Goal: Task Accomplishment & Management: Complete application form

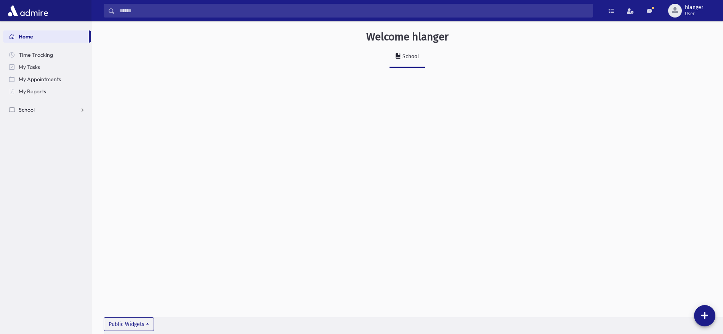
click at [42, 110] on link "School" at bounding box center [47, 110] width 88 height 12
click at [48, 158] on span "Infractions" at bounding box center [36, 158] width 26 height 7
click at [50, 171] on link "Entry" at bounding box center [47, 171] width 88 height 12
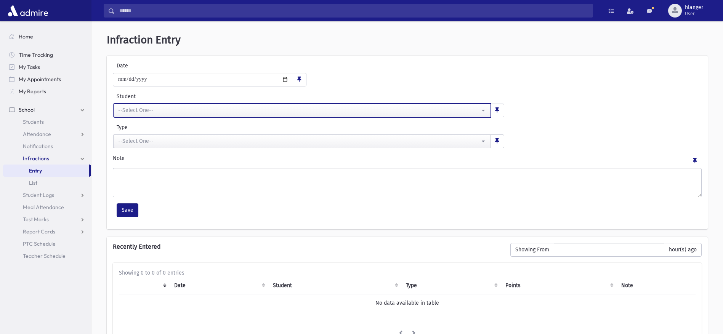
click at [480, 111] on button "--Select One--" at bounding box center [302, 111] width 378 height 14
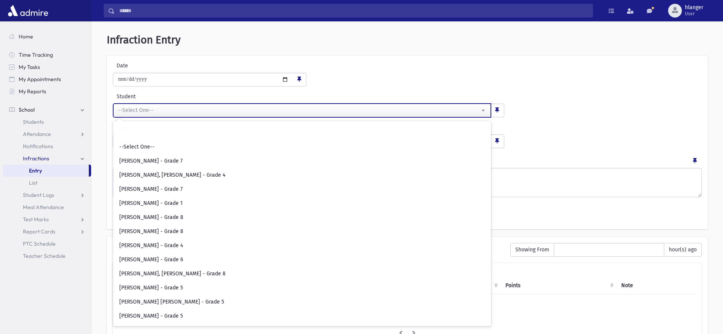
click at [182, 110] on div "--Select One--" at bounding box center [299, 110] width 362 height 8
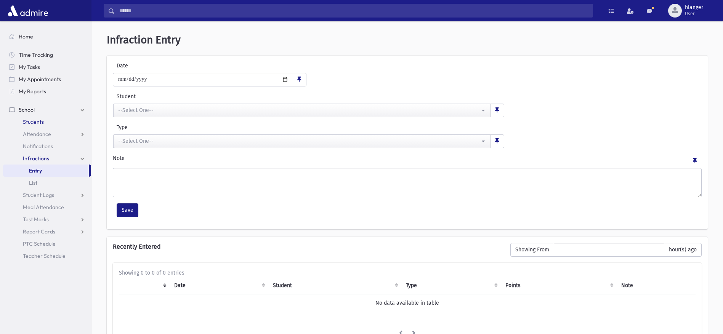
click at [37, 123] on span "Students" at bounding box center [33, 121] width 21 height 7
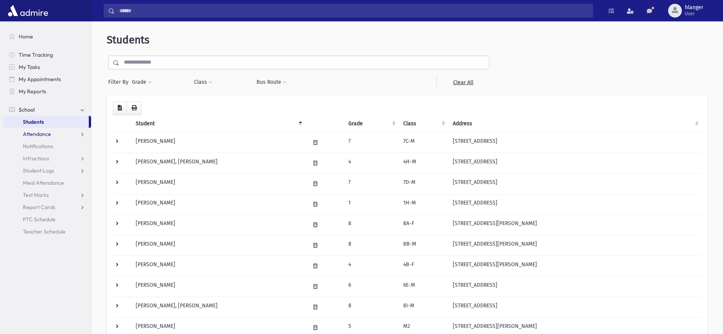
click at [49, 131] on span "Attendance" at bounding box center [37, 134] width 28 height 7
click at [46, 149] on link "Entry" at bounding box center [47, 146] width 88 height 12
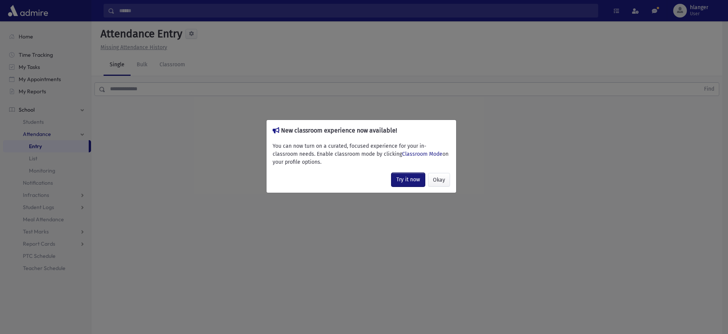
click at [404, 179] on link "Try it now" at bounding box center [409, 180] width 34 height 14
click at [440, 182] on button "Okay" at bounding box center [439, 180] width 22 height 14
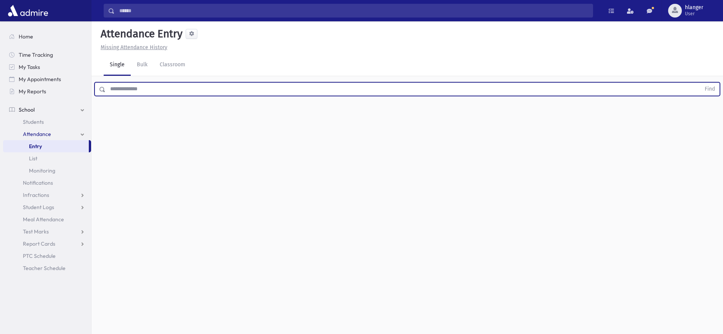
click at [121, 94] on input "text" at bounding box center [403, 89] width 595 height 14
click at [700, 83] on button "Find" at bounding box center [709, 89] width 19 height 13
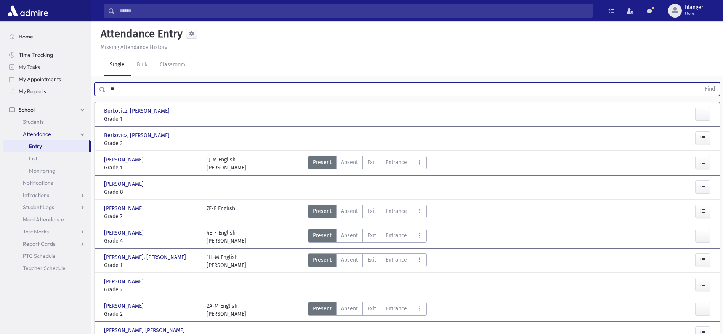
type input "*"
type input "***"
click at [700, 83] on button "Find" at bounding box center [709, 89] width 19 height 13
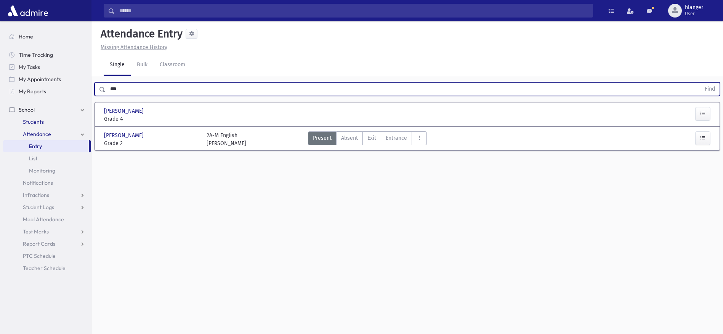
click at [29, 123] on span "Students" at bounding box center [33, 121] width 21 height 7
